Goal: Use online tool/utility: Utilize a website feature to perform a specific function

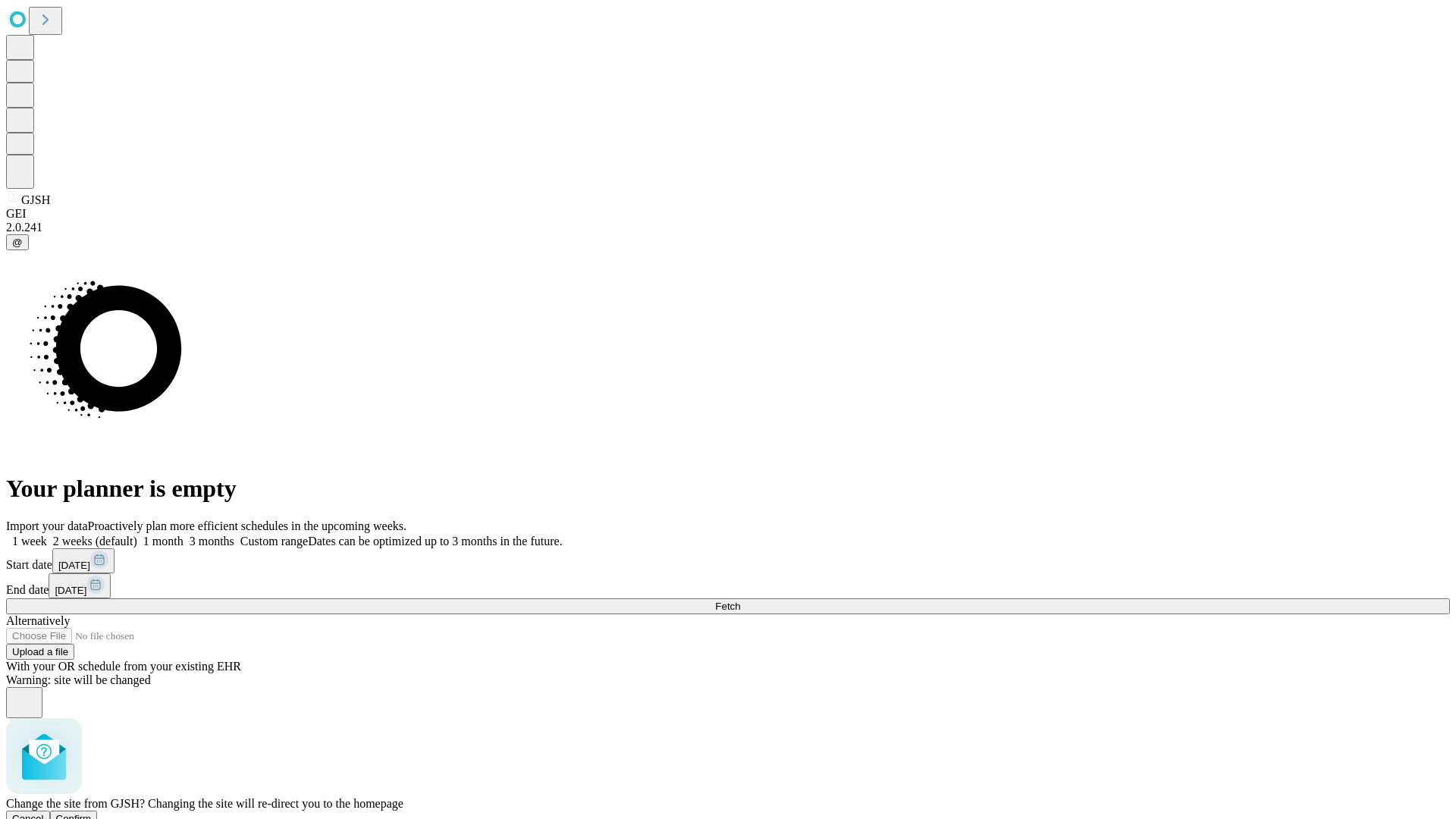
click at [92, 813] on span "Confirm" at bounding box center [73, 818] width 36 height 11
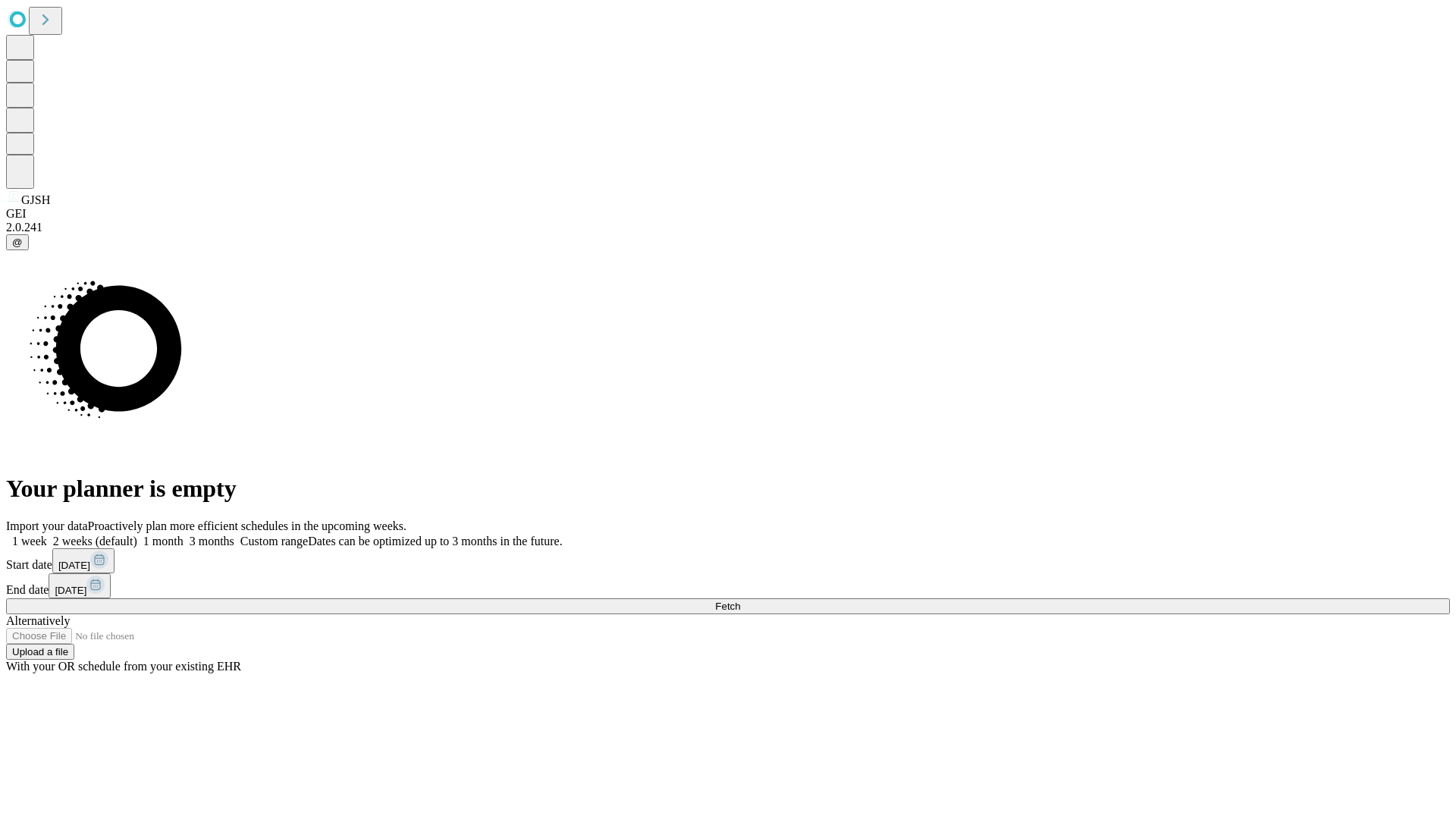
click at [47, 535] on label "1 week" at bounding box center [26, 541] width 41 height 13
click at [740, 601] on span "Fetch" at bounding box center [727, 606] width 25 height 11
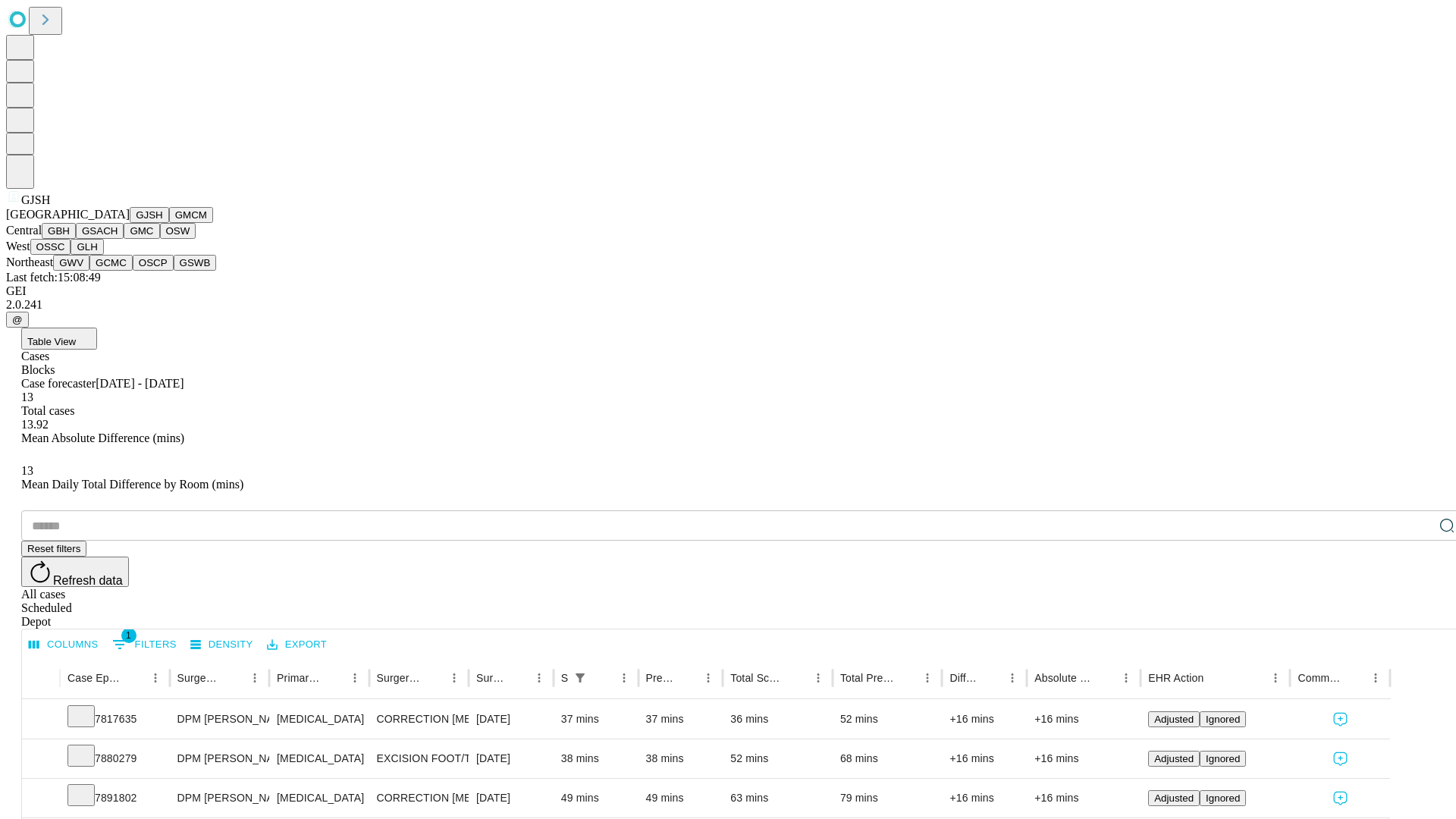
click at [169, 223] on button "GMCM" at bounding box center [190, 215] width 44 height 16
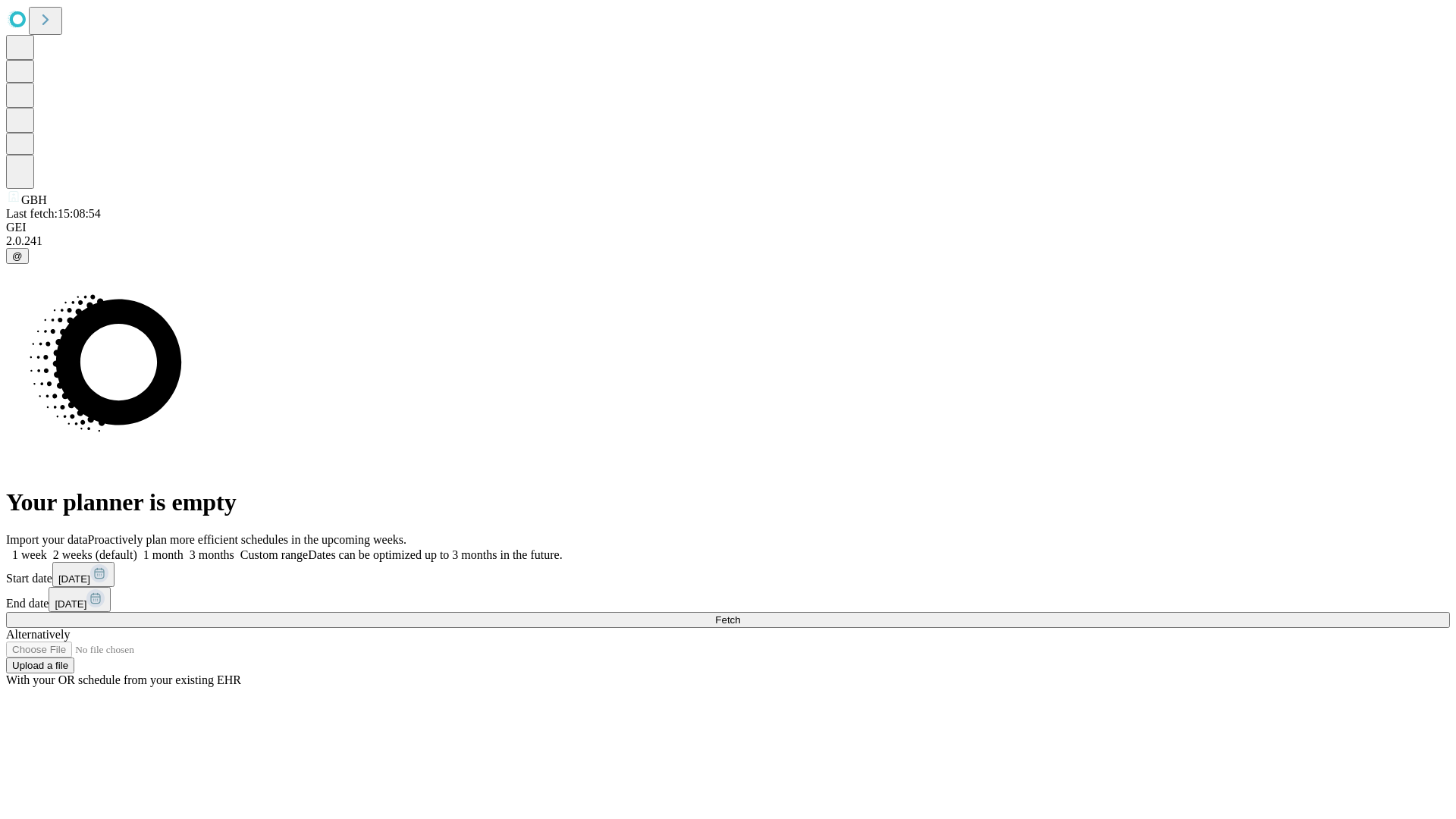
click at [47, 548] on label "1 week" at bounding box center [26, 554] width 41 height 13
click at [740, 614] on span "Fetch" at bounding box center [727, 620] width 25 height 11
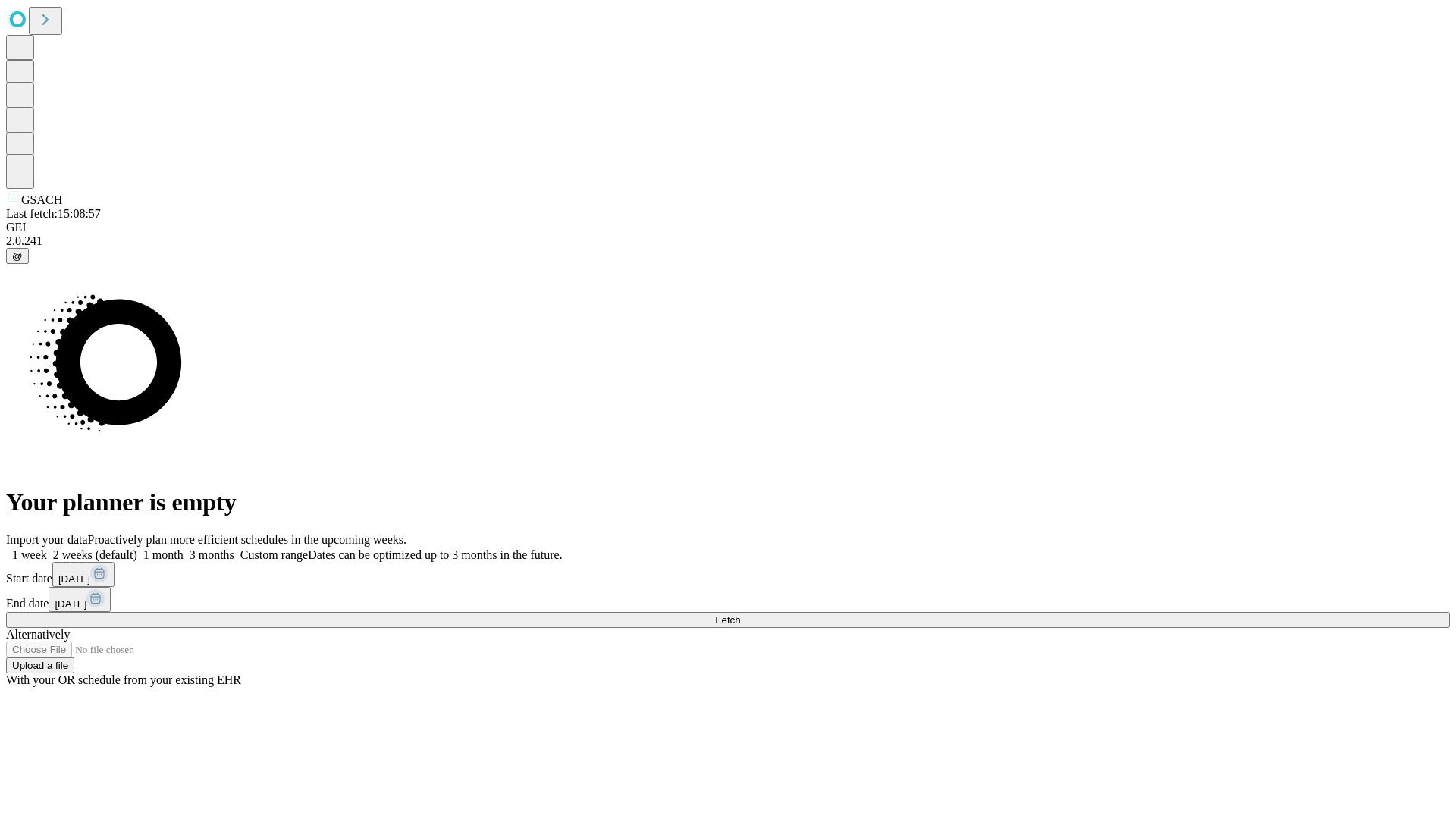
click at [47, 548] on label "1 week" at bounding box center [26, 554] width 41 height 13
click at [740, 614] on span "Fetch" at bounding box center [727, 620] width 25 height 11
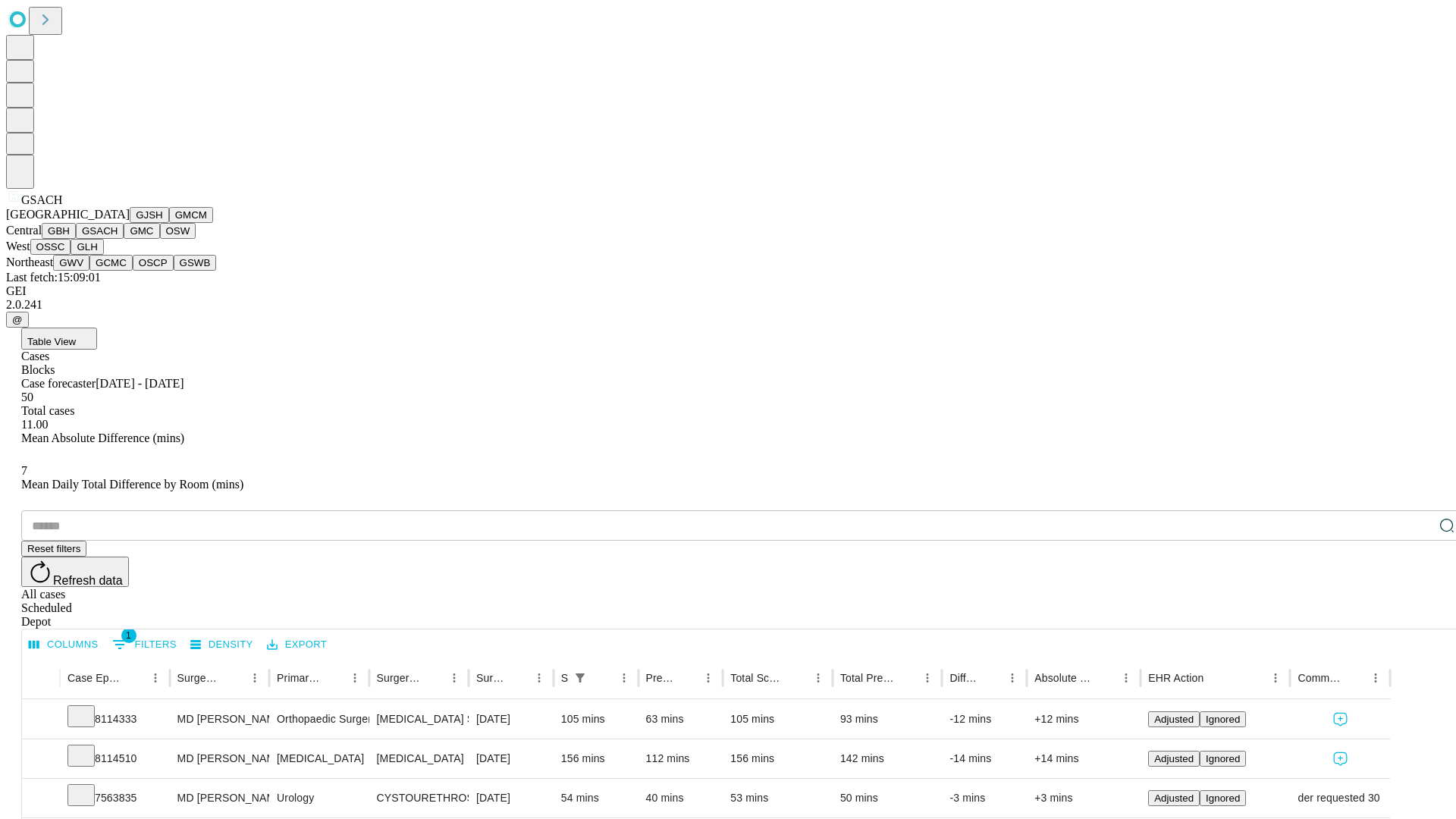
click at [124, 239] on button "GMC" at bounding box center [141, 231] width 36 height 16
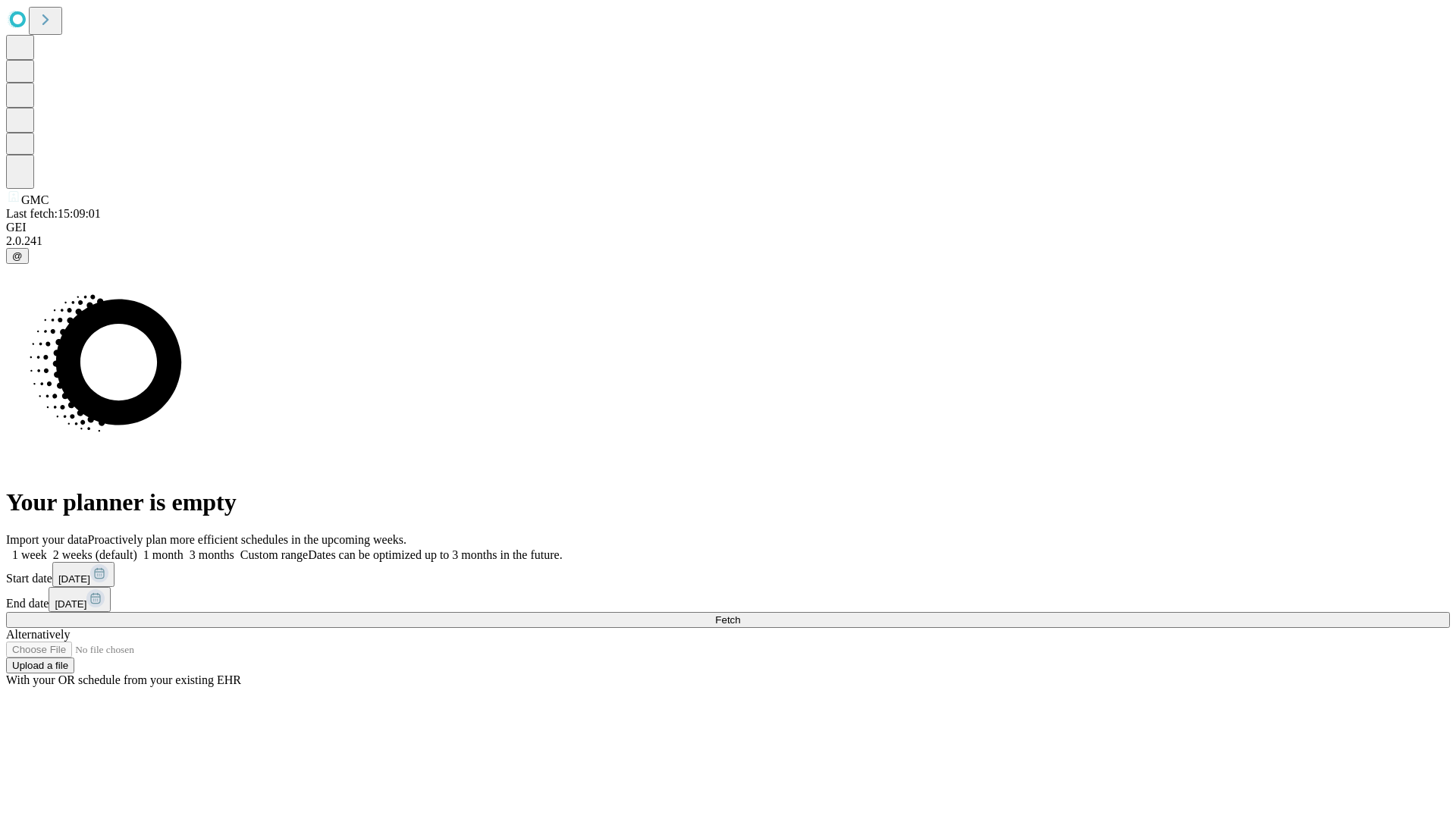
click at [47, 548] on label "1 week" at bounding box center [26, 554] width 41 height 13
click at [740, 614] on span "Fetch" at bounding box center [727, 620] width 25 height 11
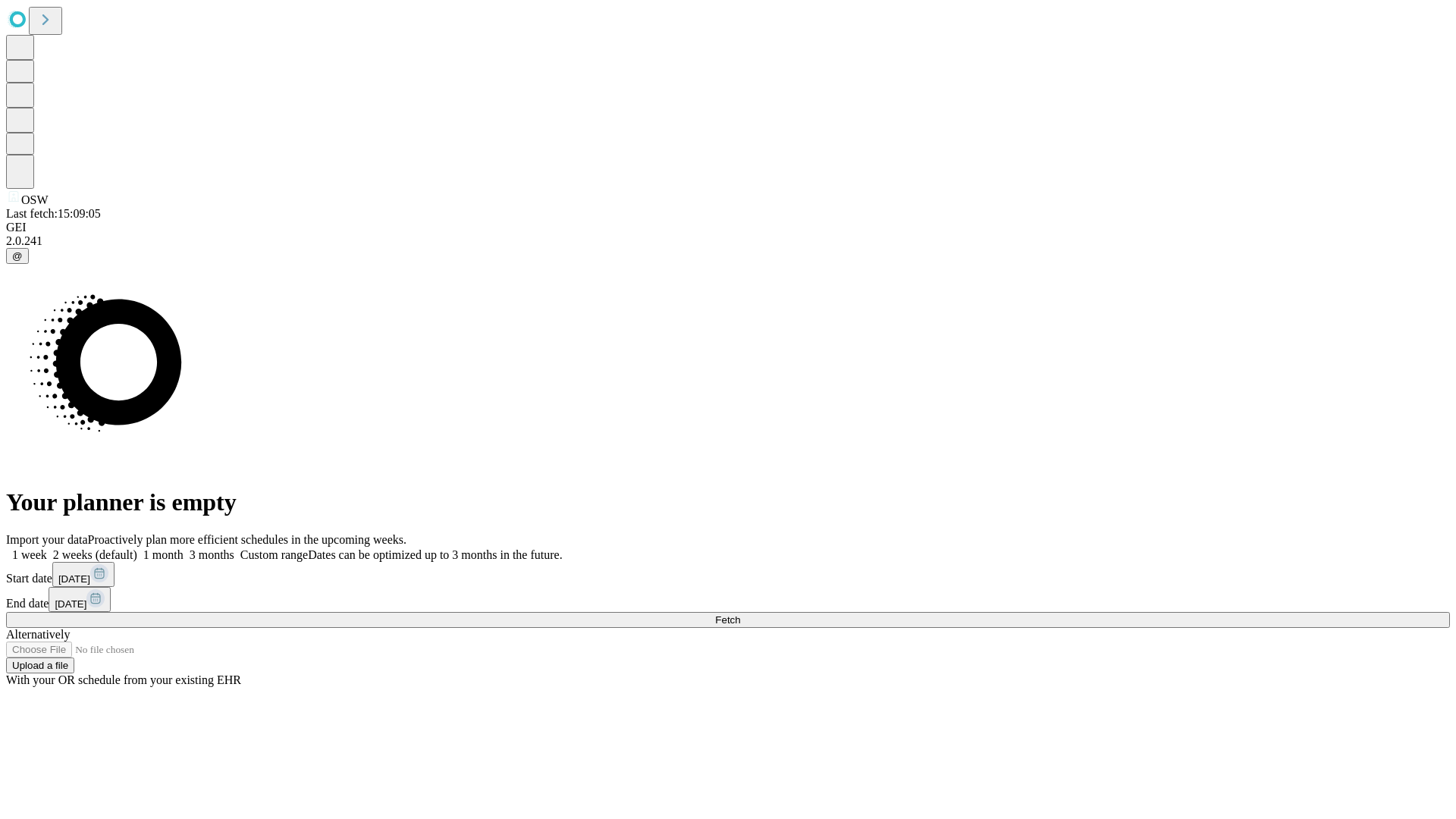
click at [47, 548] on label "1 week" at bounding box center [26, 554] width 41 height 13
click at [740, 614] on span "Fetch" at bounding box center [727, 620] width 25 height 11
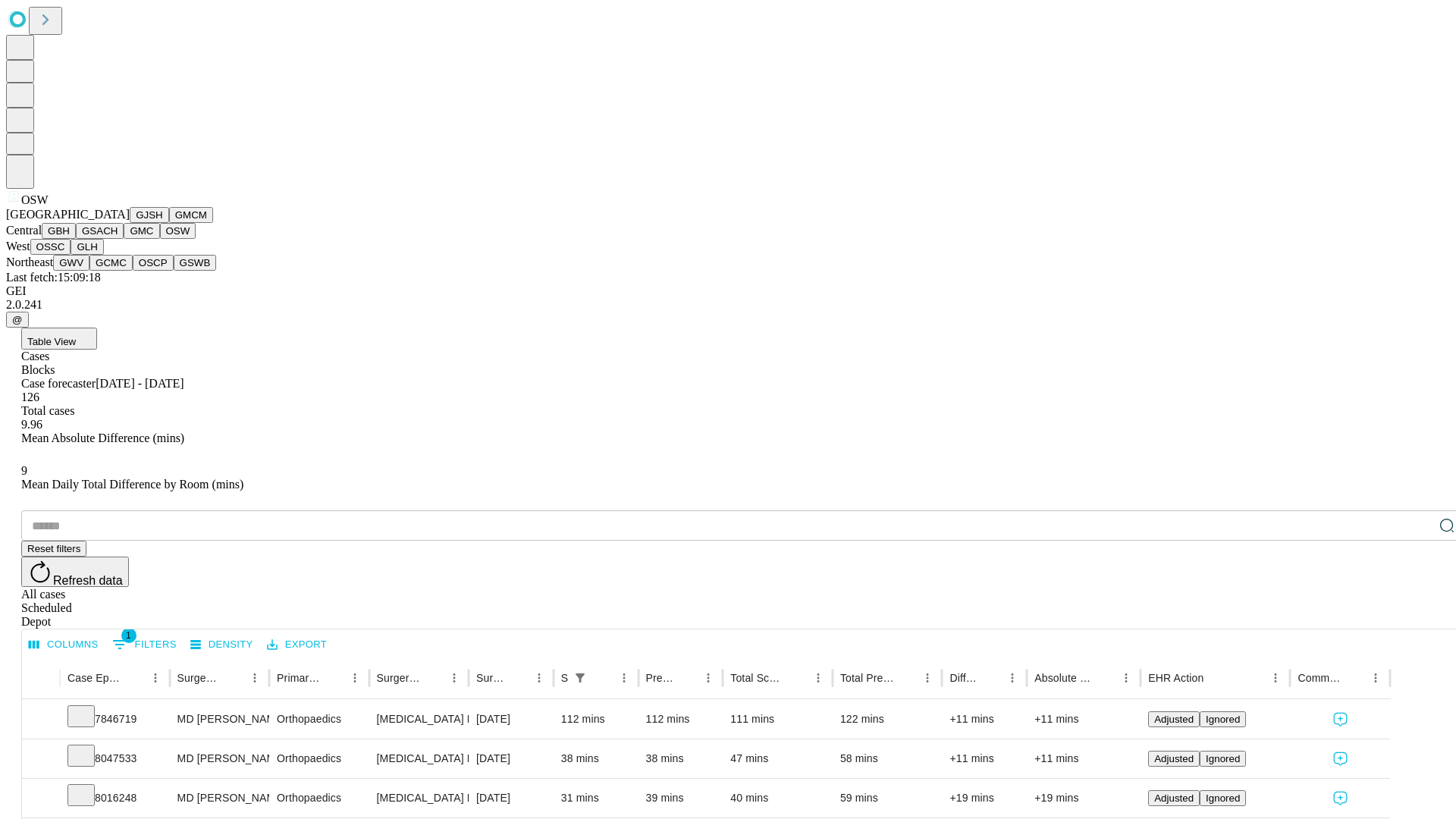
click at [71, 255] on button "OSSC" at bounding box center [50, 247] width 41 height 16
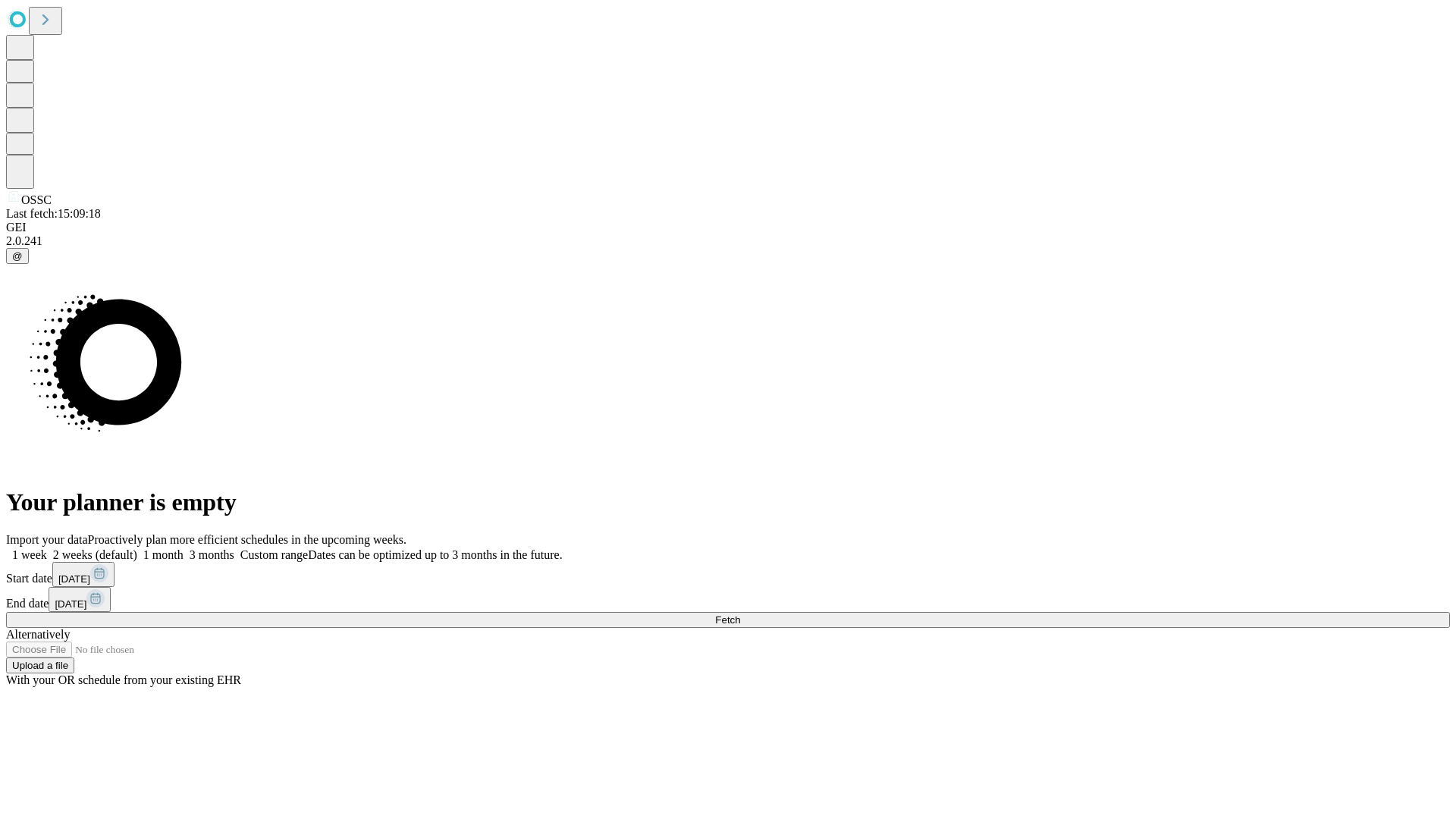
click at [47, 548] on label "1 week" at bounding box center [26, 554] width 41 height 13
click at [740, 614] on span "Fetch" at bounding box center [727, 620] width 25 height 11
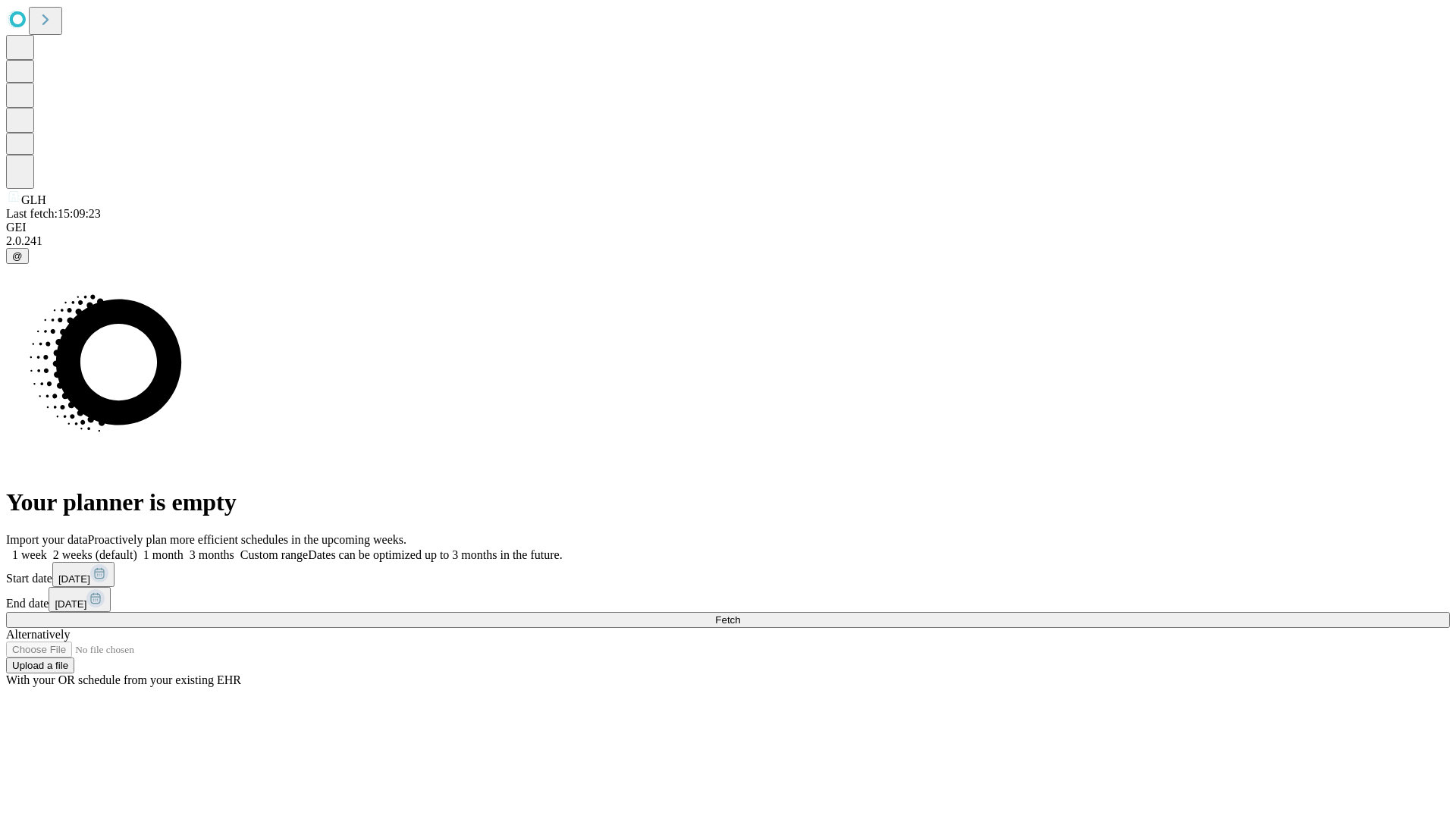
click at [740, 614] on span "Fetch" at bounding box center [727, 620] width 25 height 11
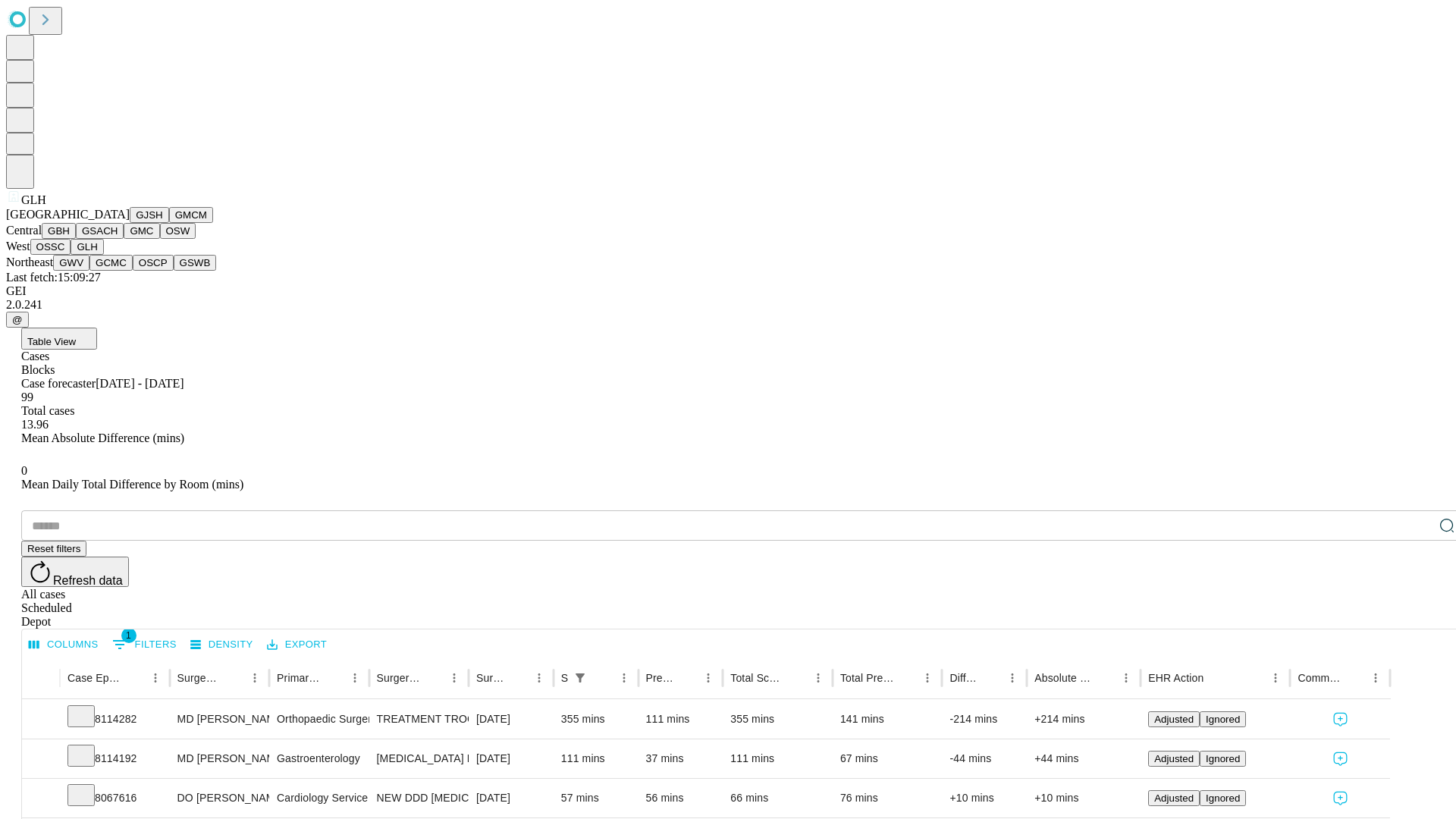
click at [89, 271] on button "GWV" at bounding box center [72, 263] width 37 height 16
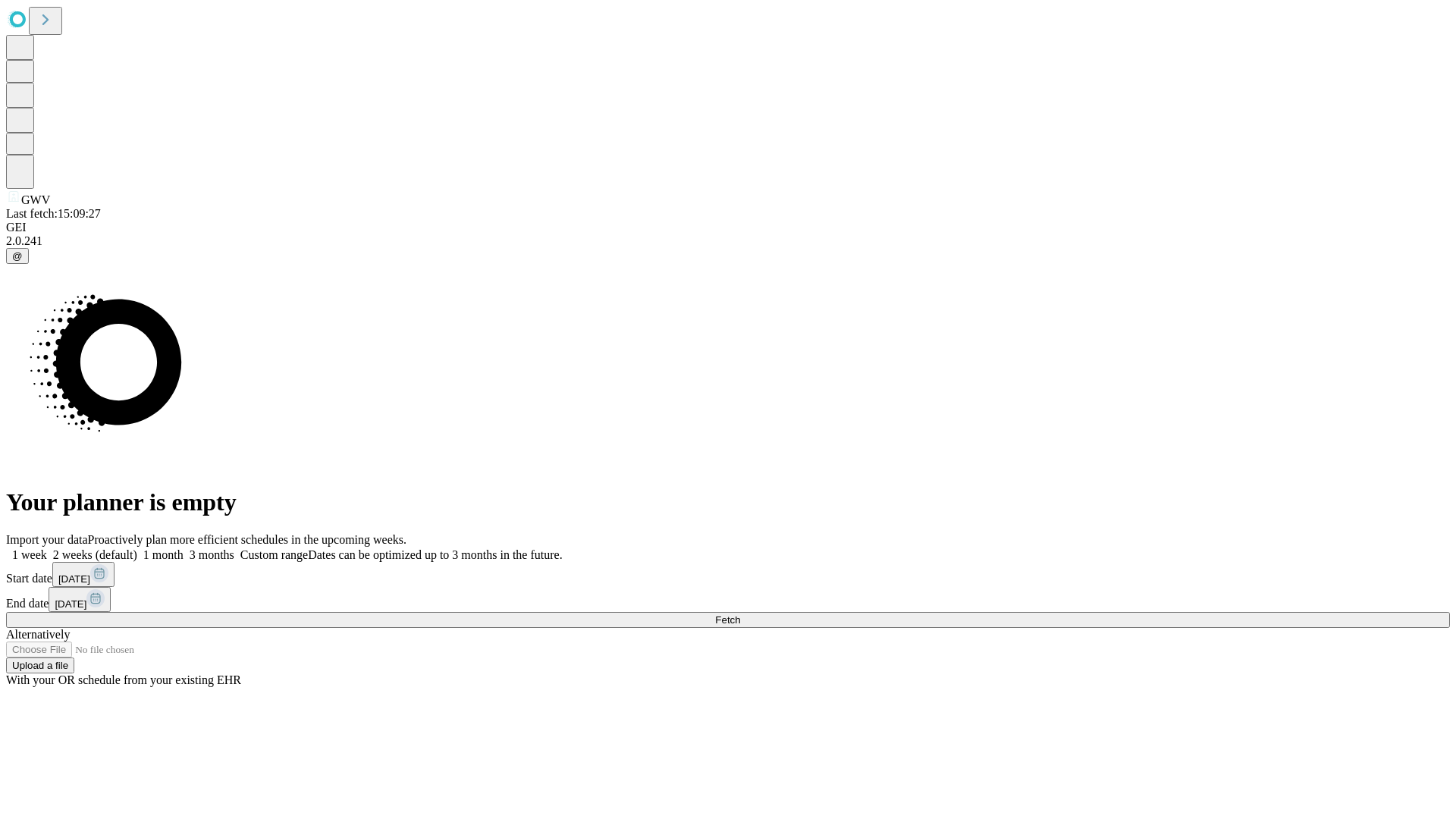
click at [47, 548] on label "1 week" at bounding box center [26, 554] width 41 height 13
click at [740, 614] on span "Fetch" at bounding box center [727, 620] width 25 height 11
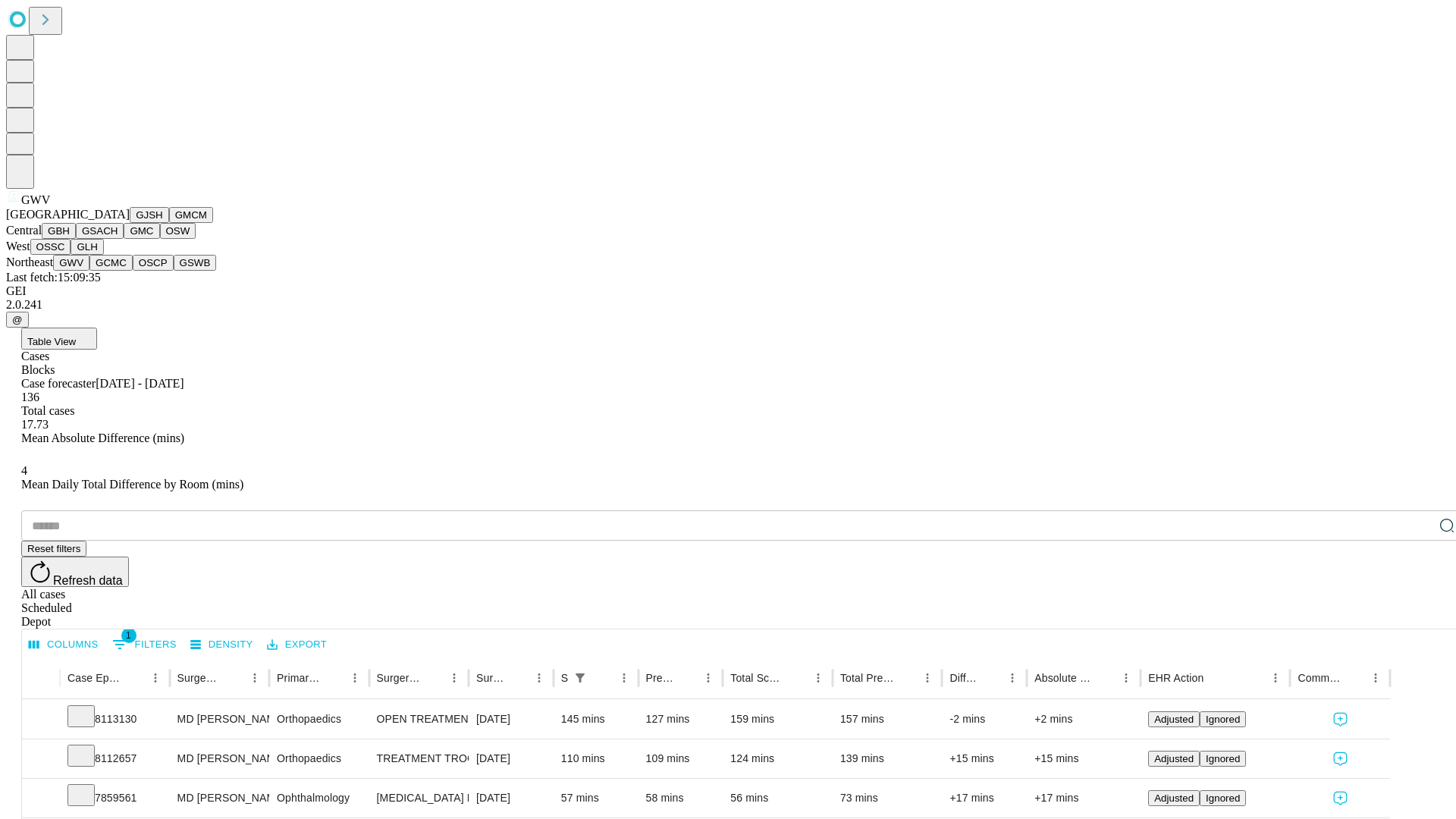
click at [117, 271] on button "GCMC" at bounding box center [111, 263] width 43 height 16
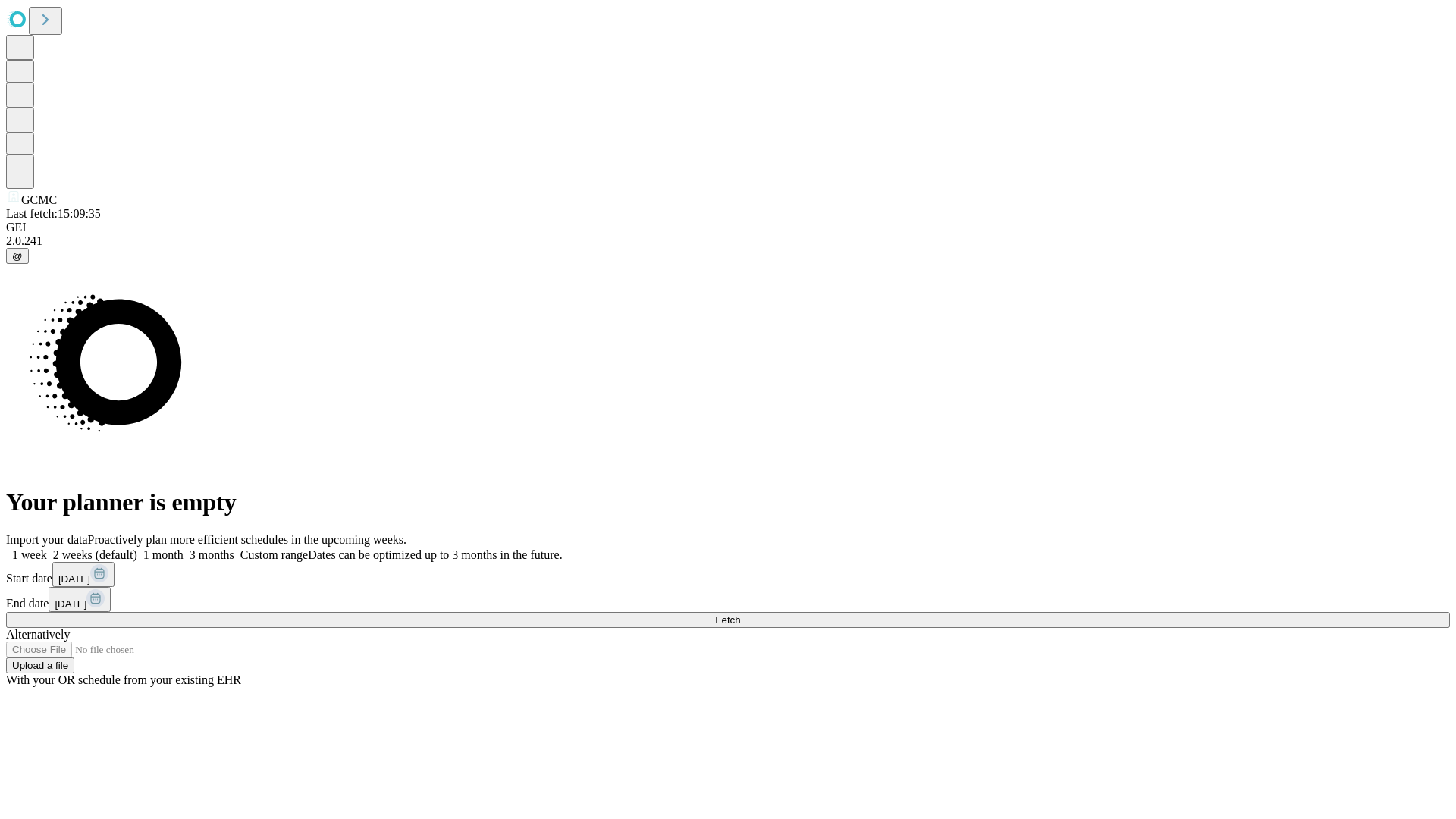
click at [47, 548] on label "1 week" at bounding box center [26, 554] width 41 height 13
click at [740, 614] on span "Fetch" at bounding box center [727, 620] width 25 height 11
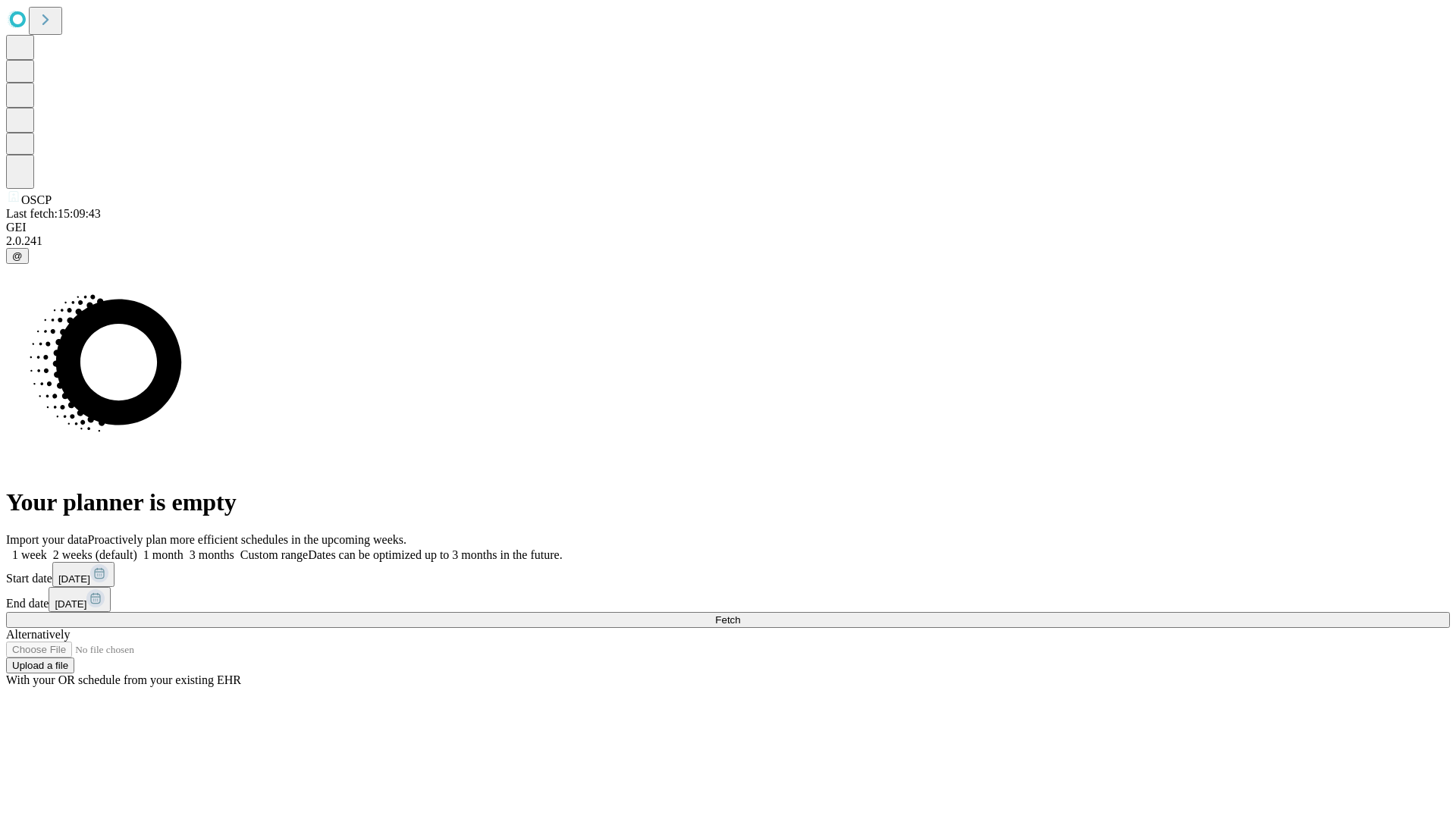
click at [47, 548] on label "1 week" at bounding box center [26, 554] width 41 height 13
click at [740, 614] on span "Fetch" at bounding box center [727, 620] width 25 height 11
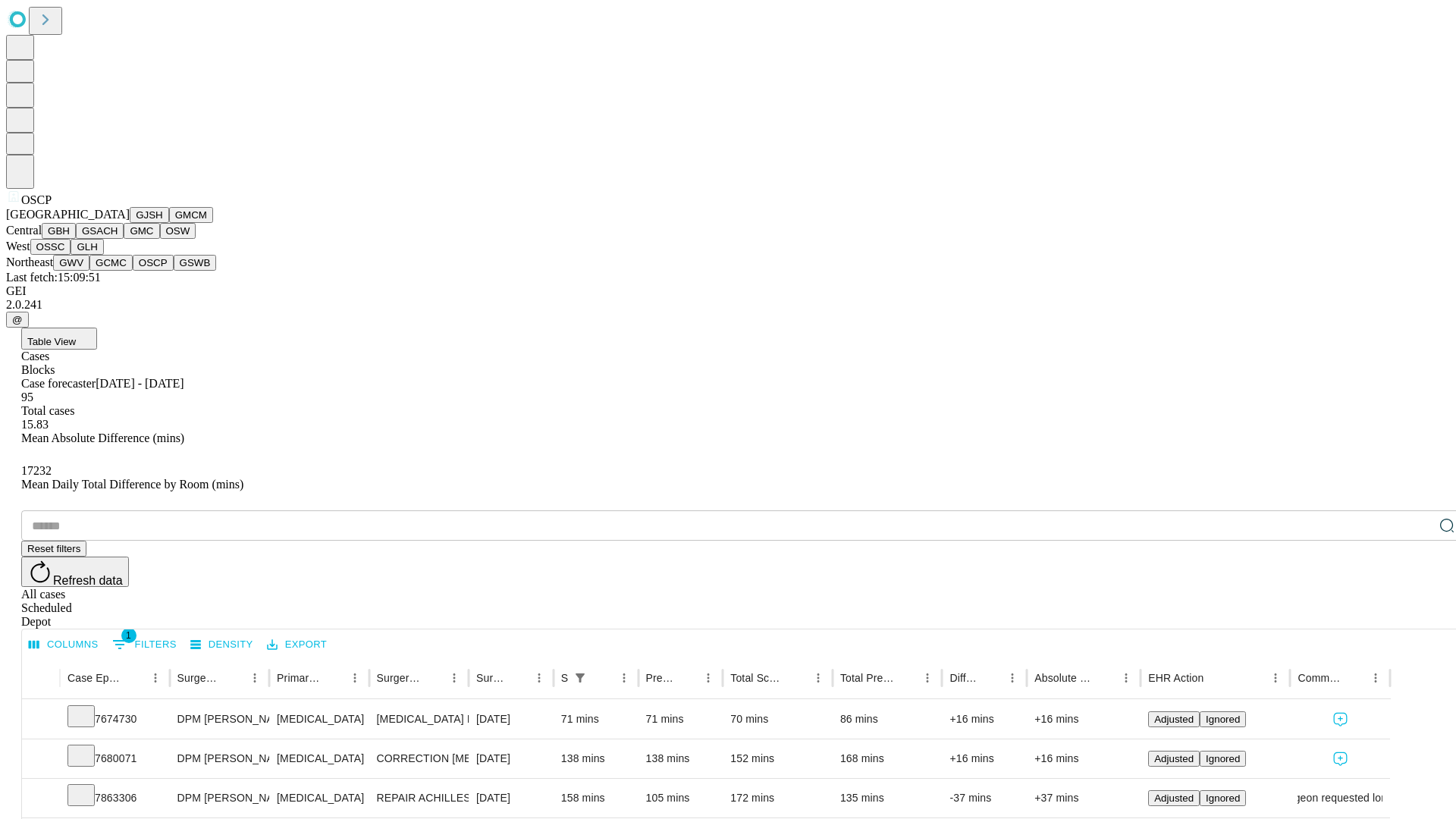
click at [174, 271] on button "GSWB" at bounding box center [195, 263] width 43 height 16
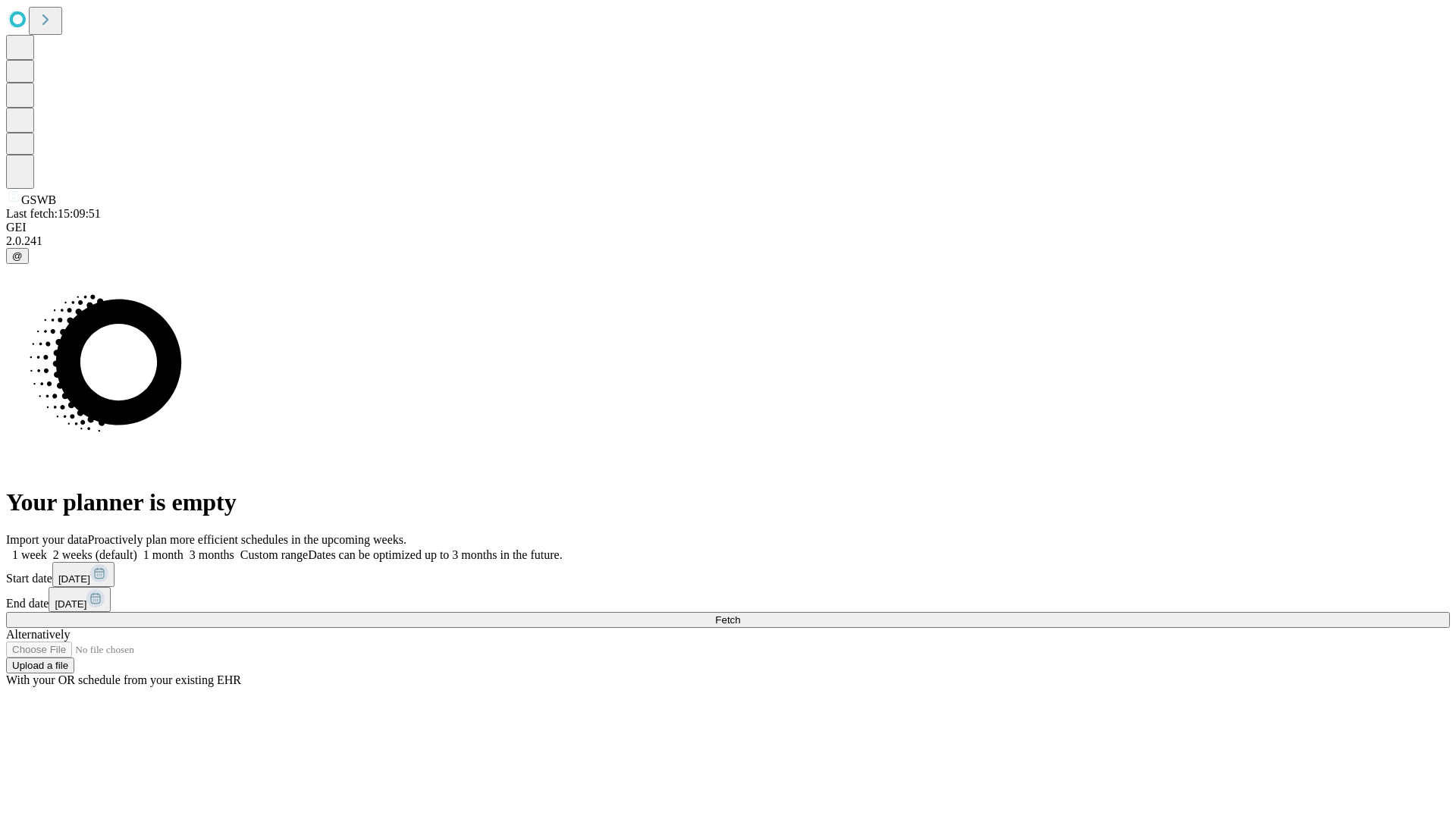
click at [47, 548] on label "1 week" at bounding box center [26, 554] width 41 height 13
click at [740, 614] on span "Fetch" at bounding box center [727, 620] width 25 height 11
